Goal: Use online tool/utility: Utilize a website feature to perform a specific function

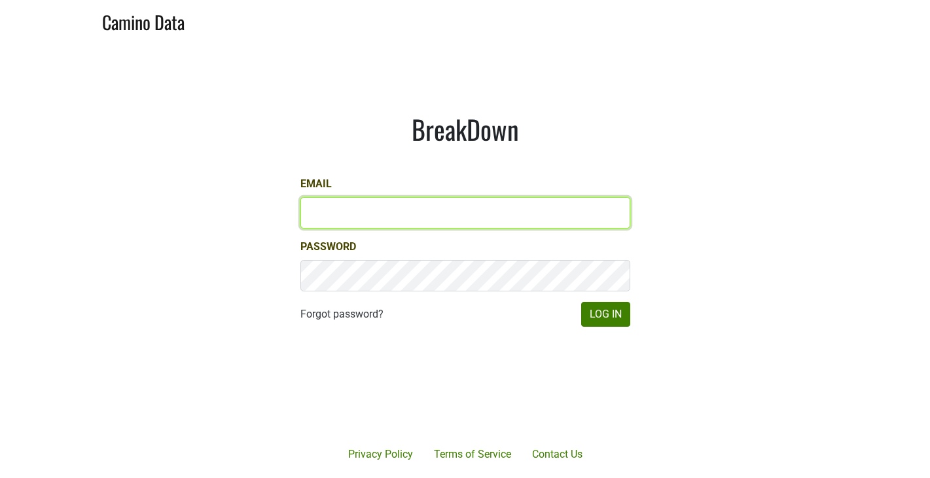
click at [404, 213] on input "Email" at bounding box center [465, 212] width 330 height 31
type input "sjh@desolasmezcal.com"
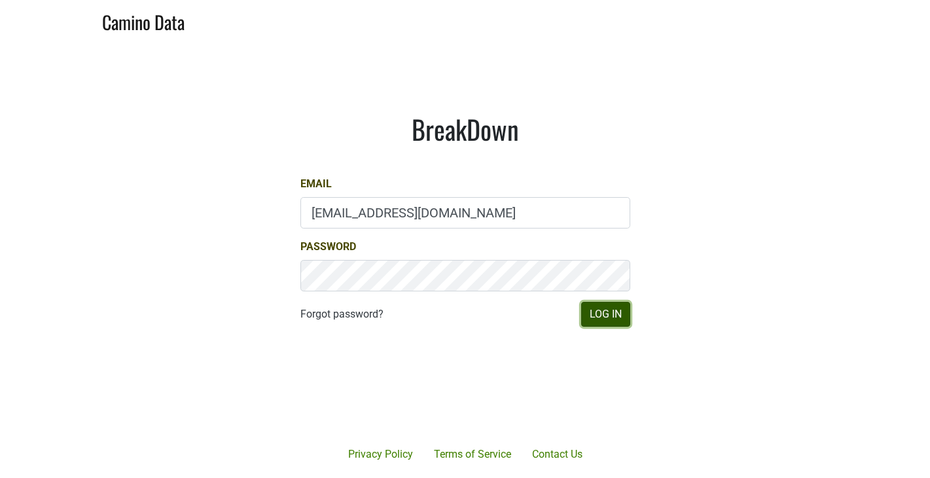
click at [610, 321] on button "Log In" at bounding box center [605, 314] width 49 height 25
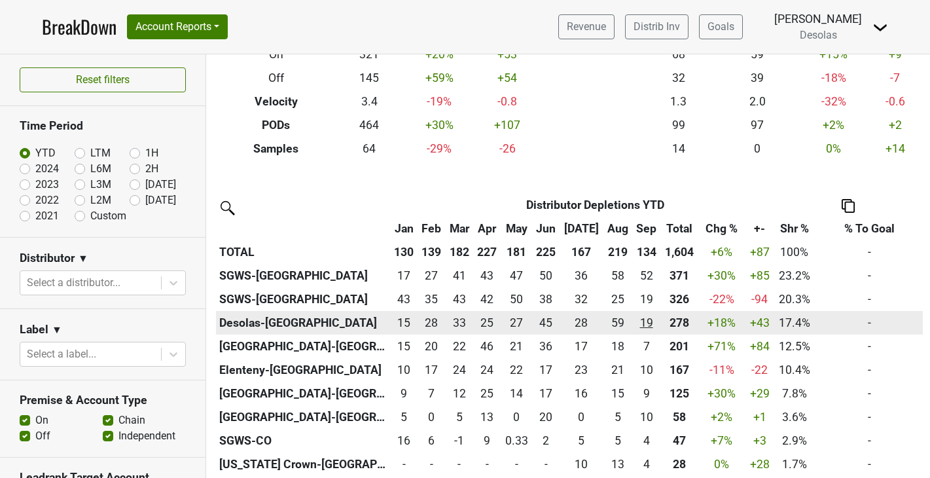
scroll to position [184, 0]
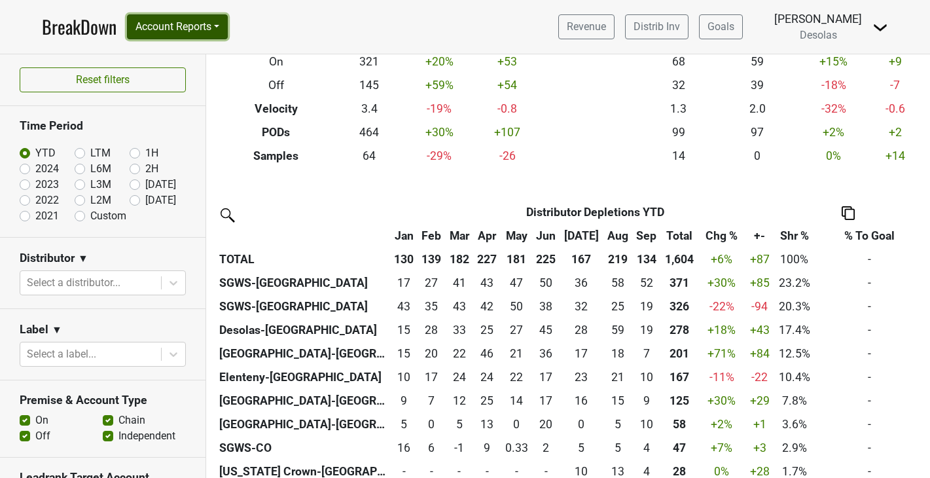
click at [164, 30] on button "Account Reports" at bounding box center [177, 26] width 101 height 25
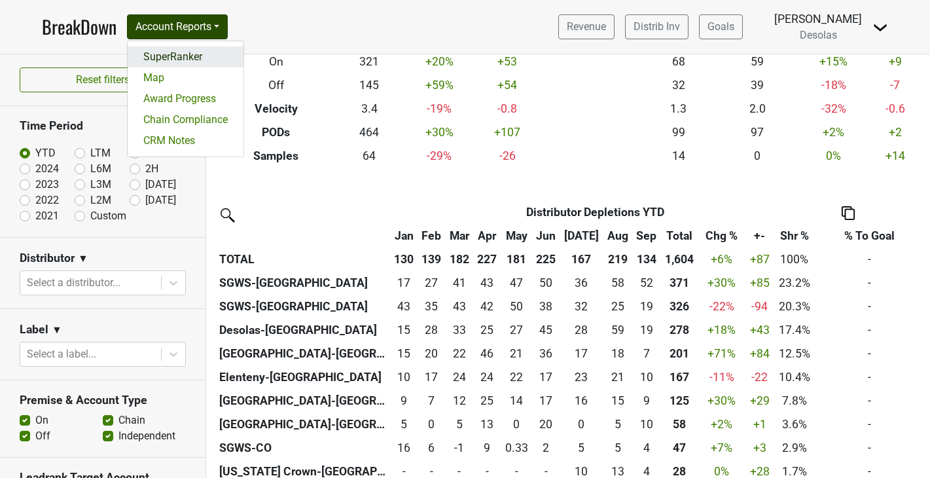
click at [181, 60] on link "SuperRanker" at bounding box center [186, 56] width 116 height 21
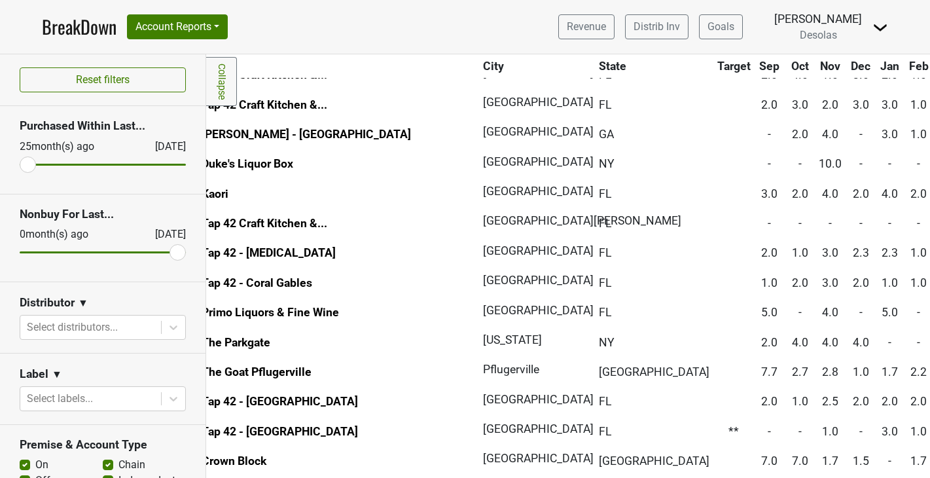
scroll to position [0, 75]
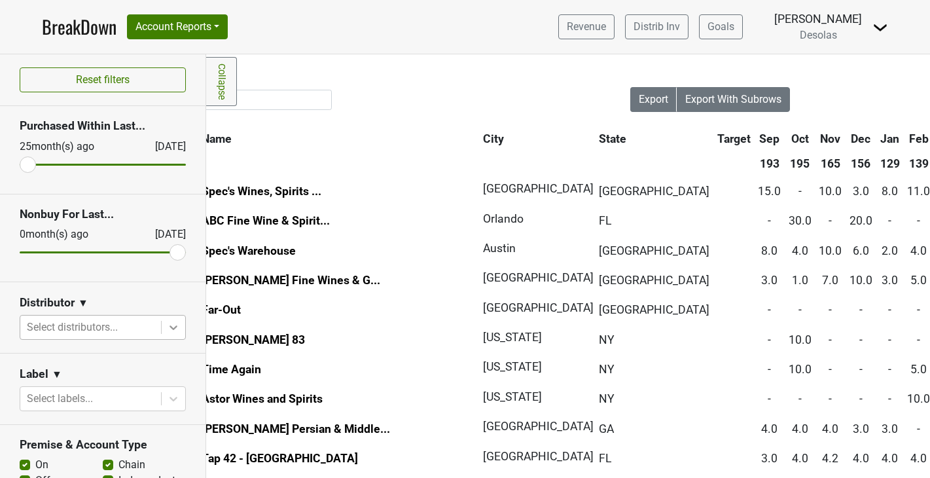
click at [170, 320] on div at bounding box center [174, 327] width 24 height 24
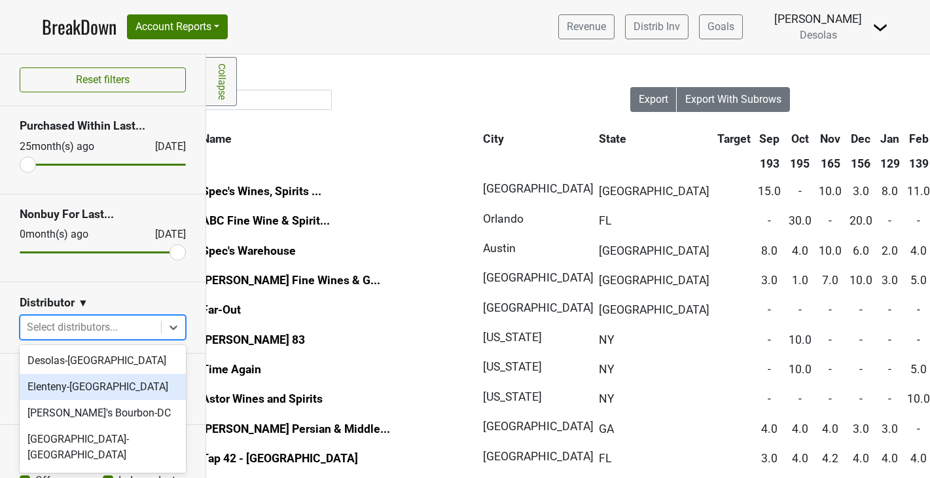
click at [133, 381] on div "Elenteny-[GEOGRAPHIC_DATA]" at bounding box center [103, 387] width 166 height 26
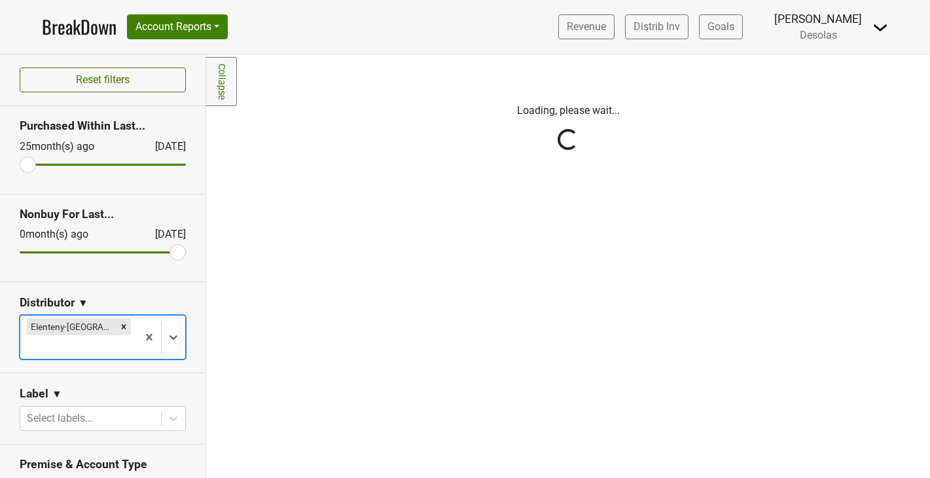
scroll to position [0, 0]
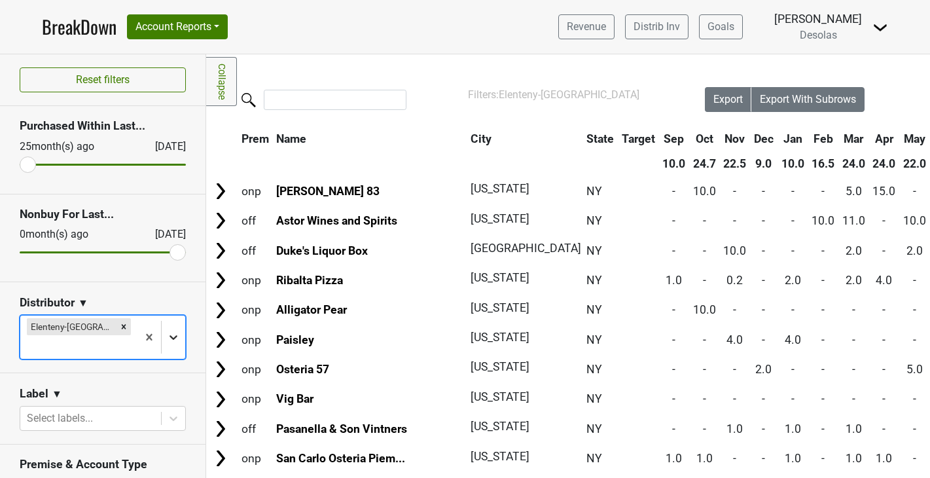
click at [181, 325] on div at bounding box center [174, 337] width 24 height 24
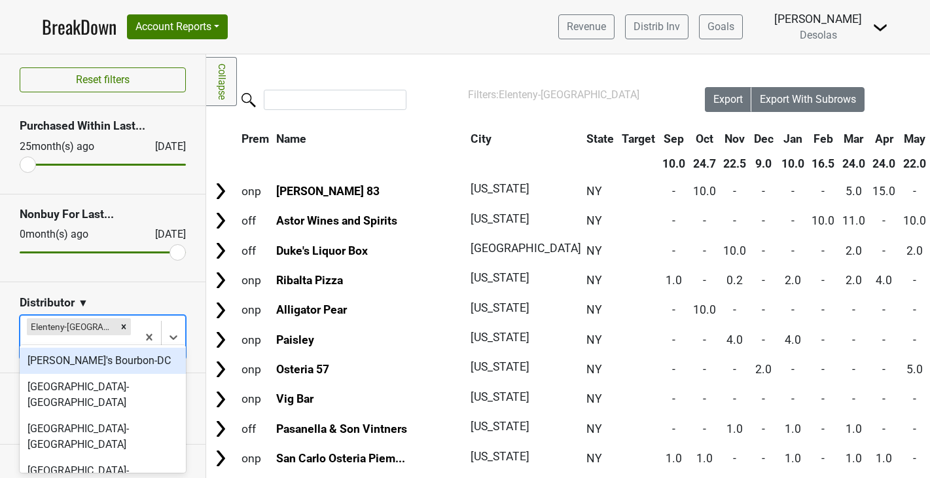
scroll to position [28, 0]
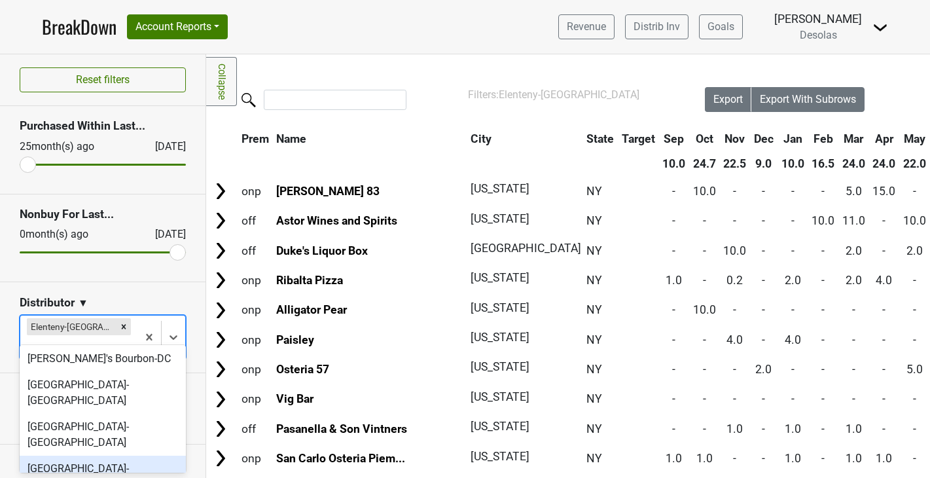
click at [120, 455] on div "[GEOGRAPHIC_DATA]-[GEOGRAPHIC_DATA]" at bounding box center [103, 476] width 166 height 42
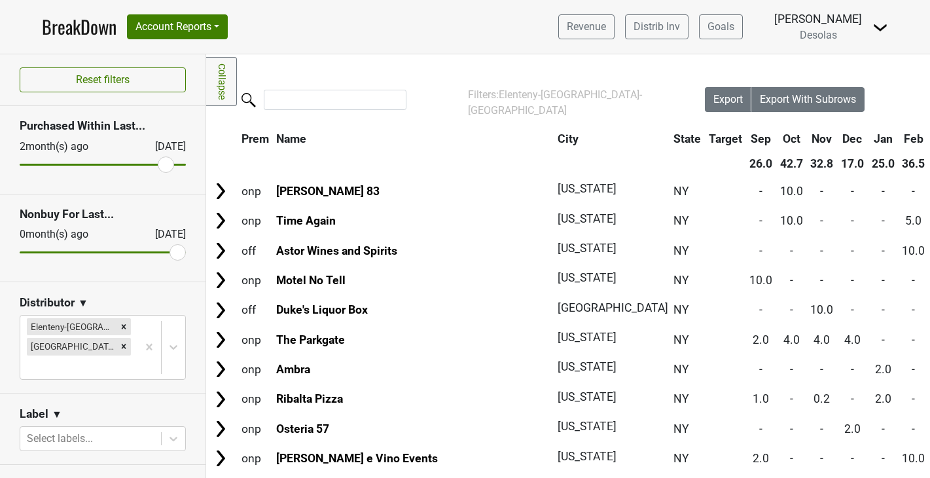
drag, startPoint x: 30, startPoint y: 169, endPoint x: 168, endPoint y: 169, distance: 138.0
type input "2"
click at [168, 166] on input "range" at bounding box center [103, 165] width 166 height 2
